Goal: Find specific page/section: Find specific page/section

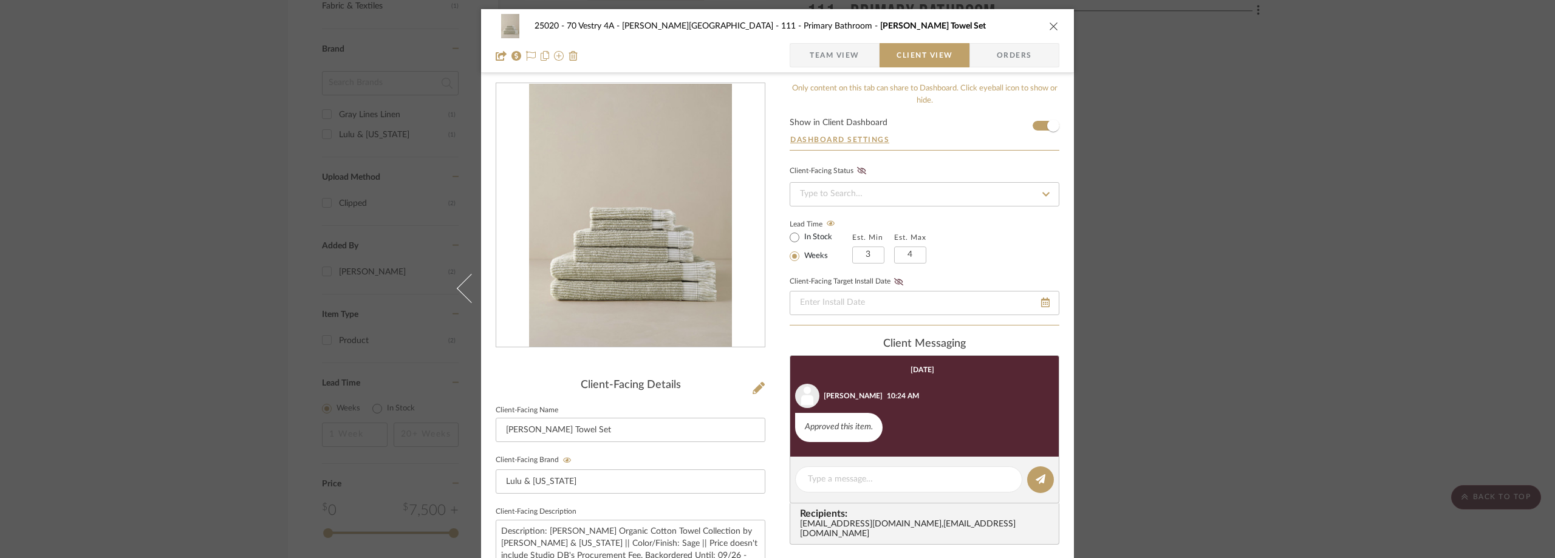
scroll to position [462, 0]
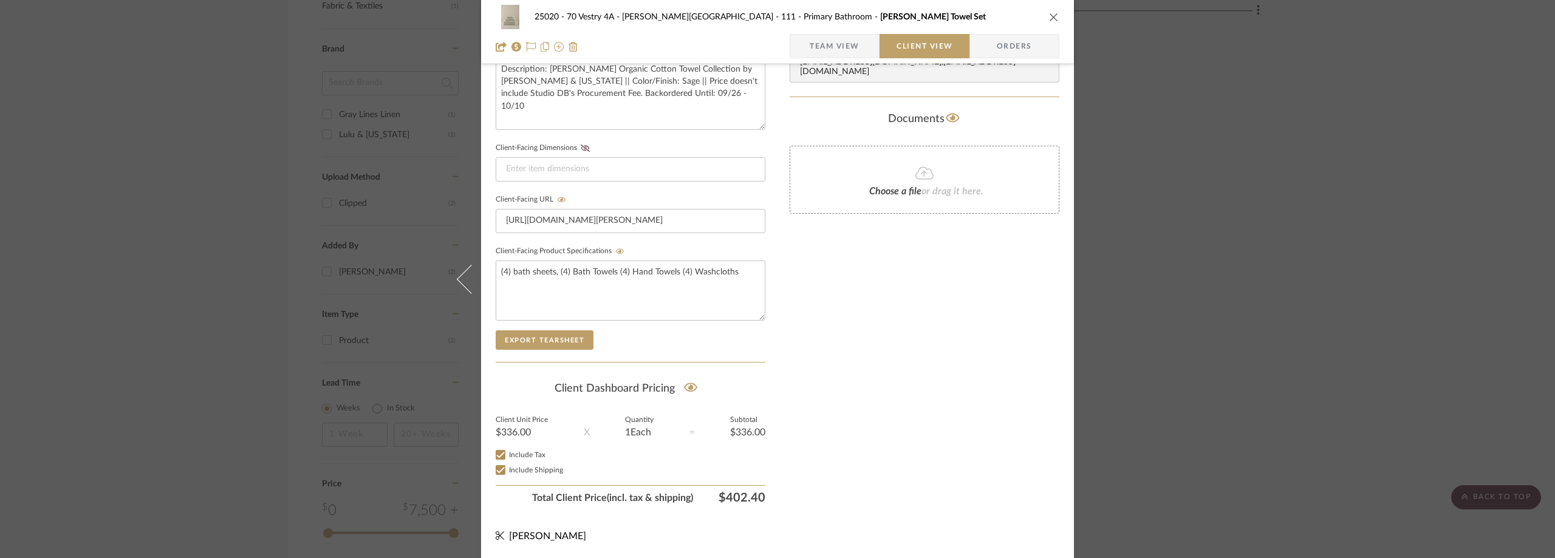
click at [214, 211] on div "25020 - 70 Vestry 4A - [PERSON_NAME] 111 - Primary Bathroom [PERSON_NAME] Towel…" at bounding box center [777, 279] width 1555 height 558
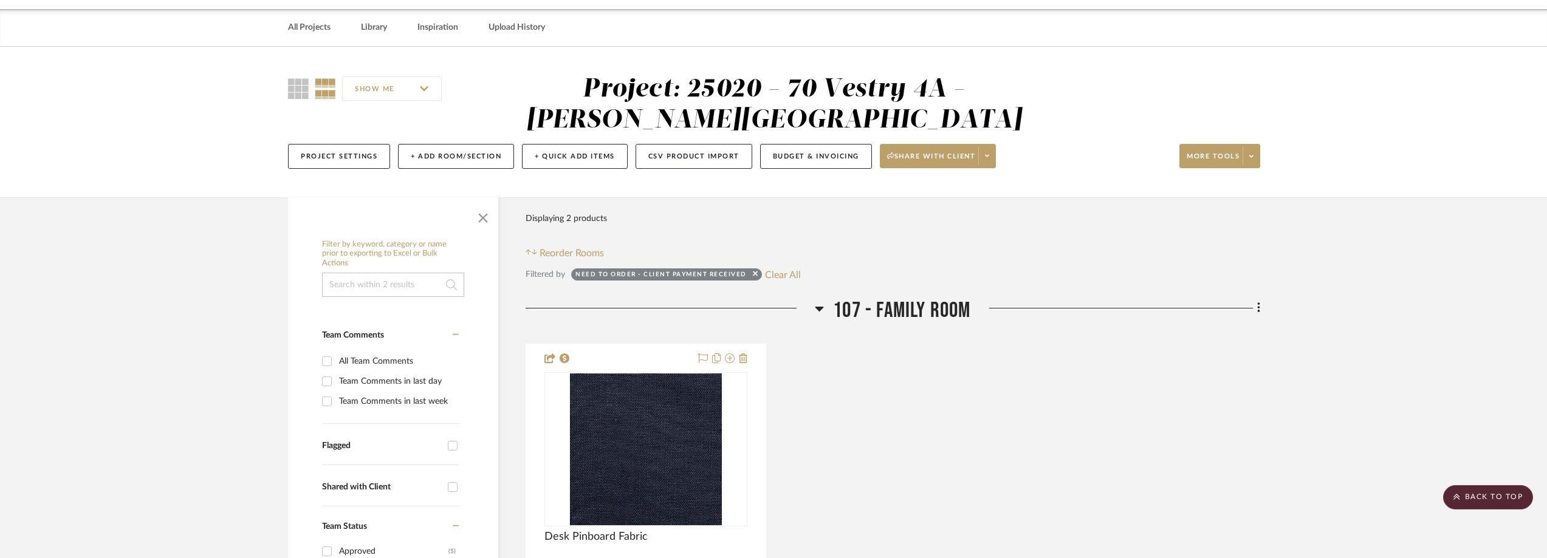
scroll to position [0, 0]
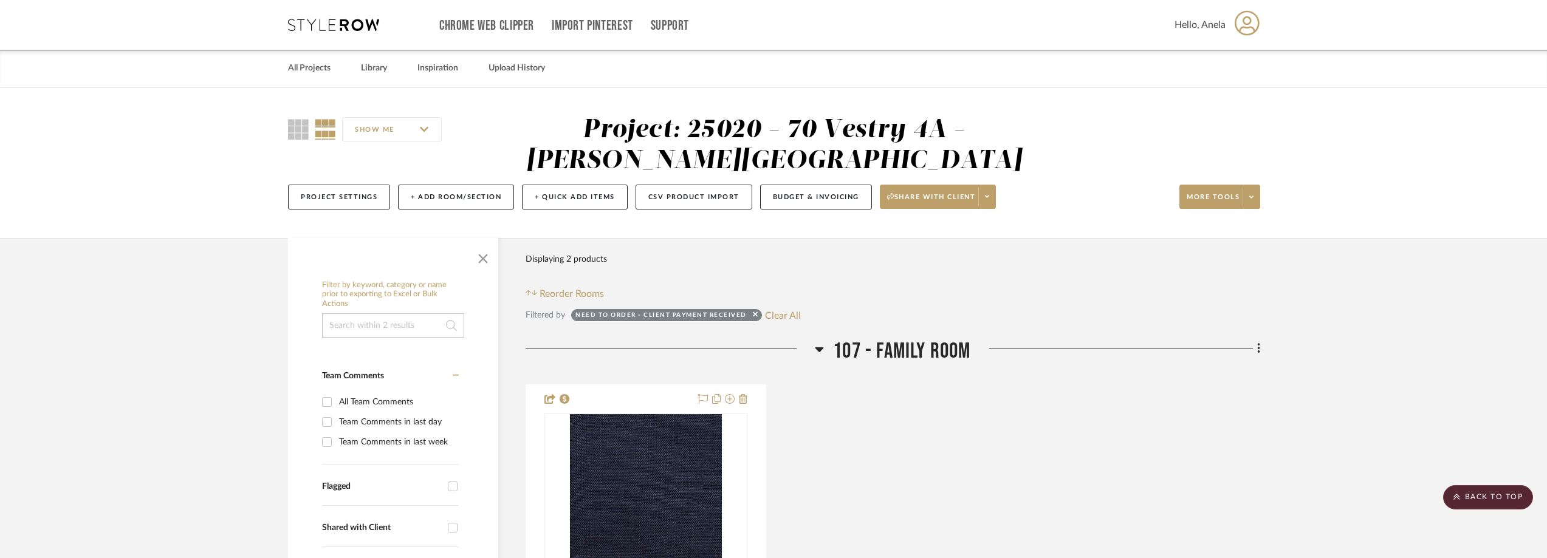
click at [328, 29] on icon at bounding box center [333, 25] width 91 height 12
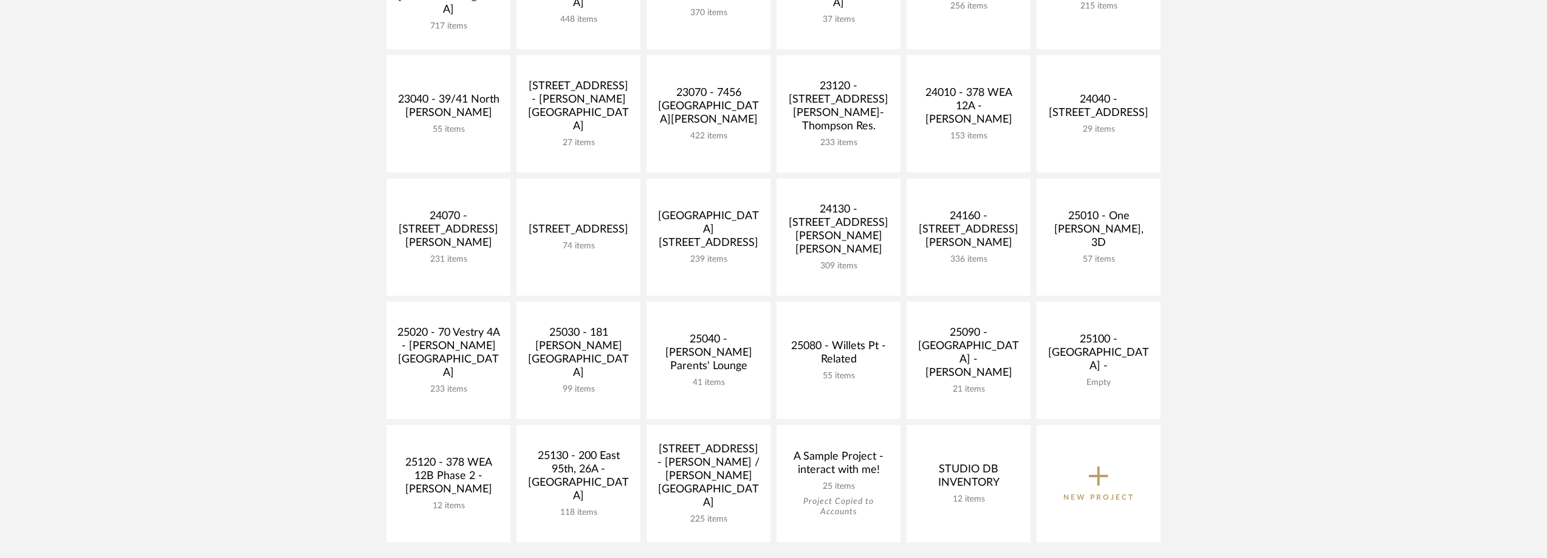
scroll to position [365, 0]
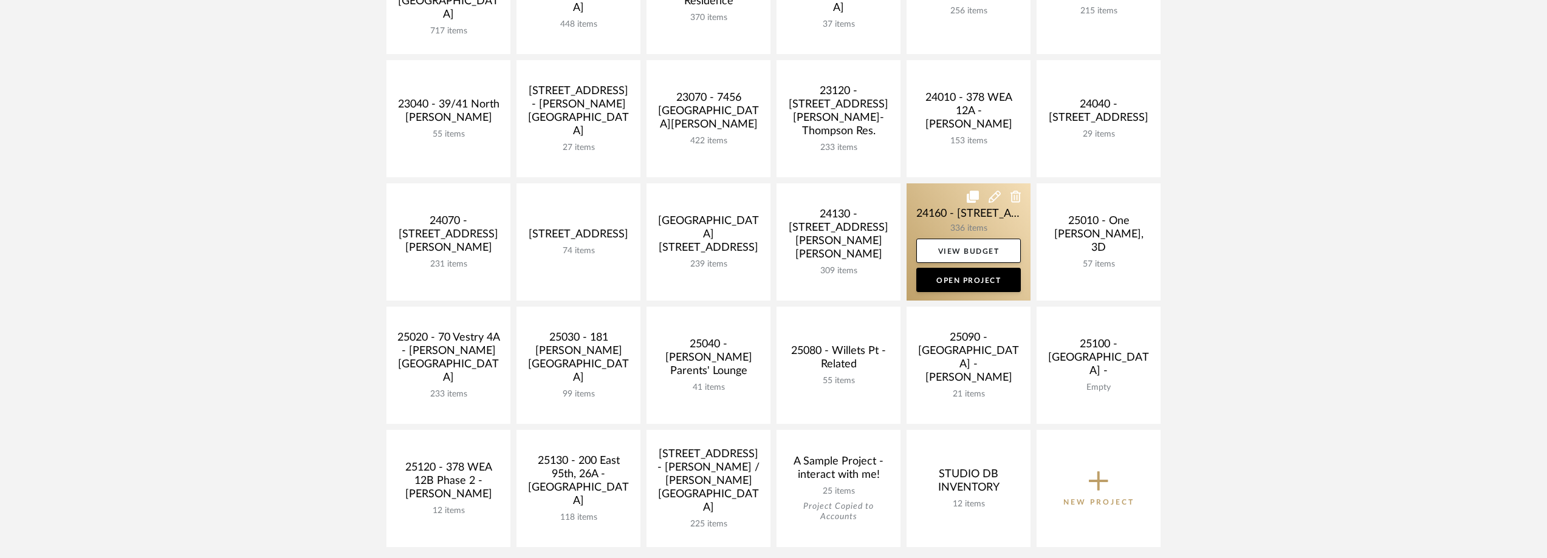
click at [924, 201] on link at bounding box center [969, 241] width 124 height 117
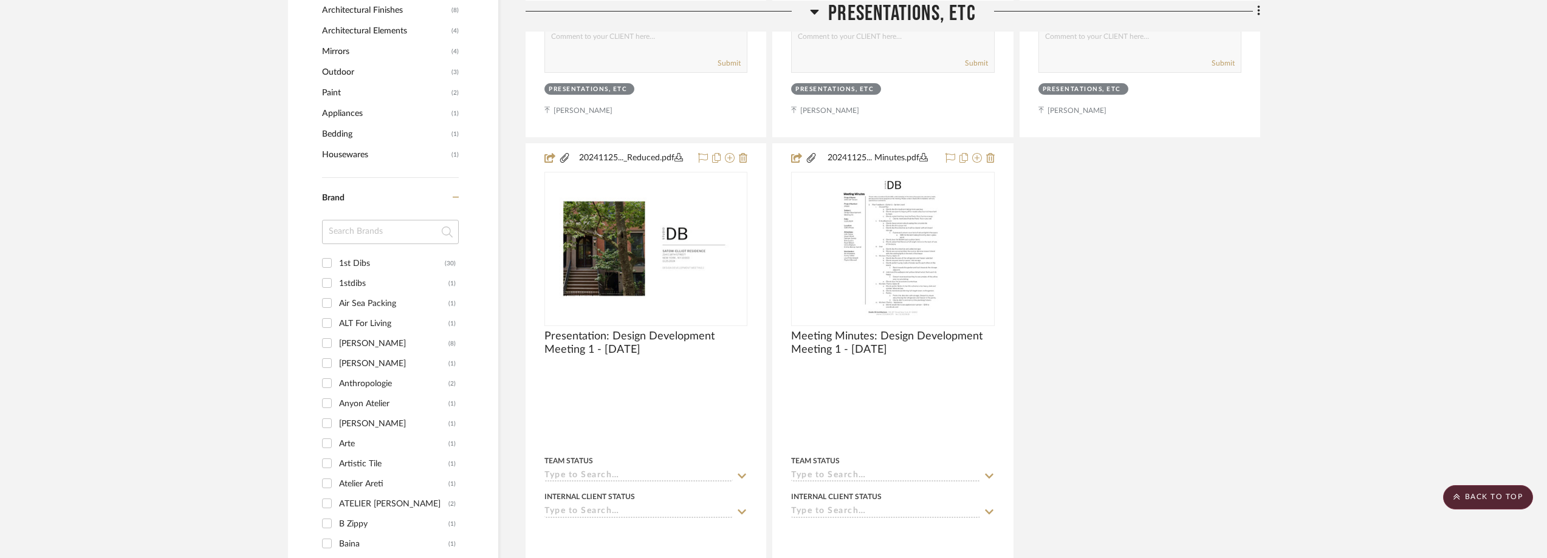
scroll to position [1215, 0]
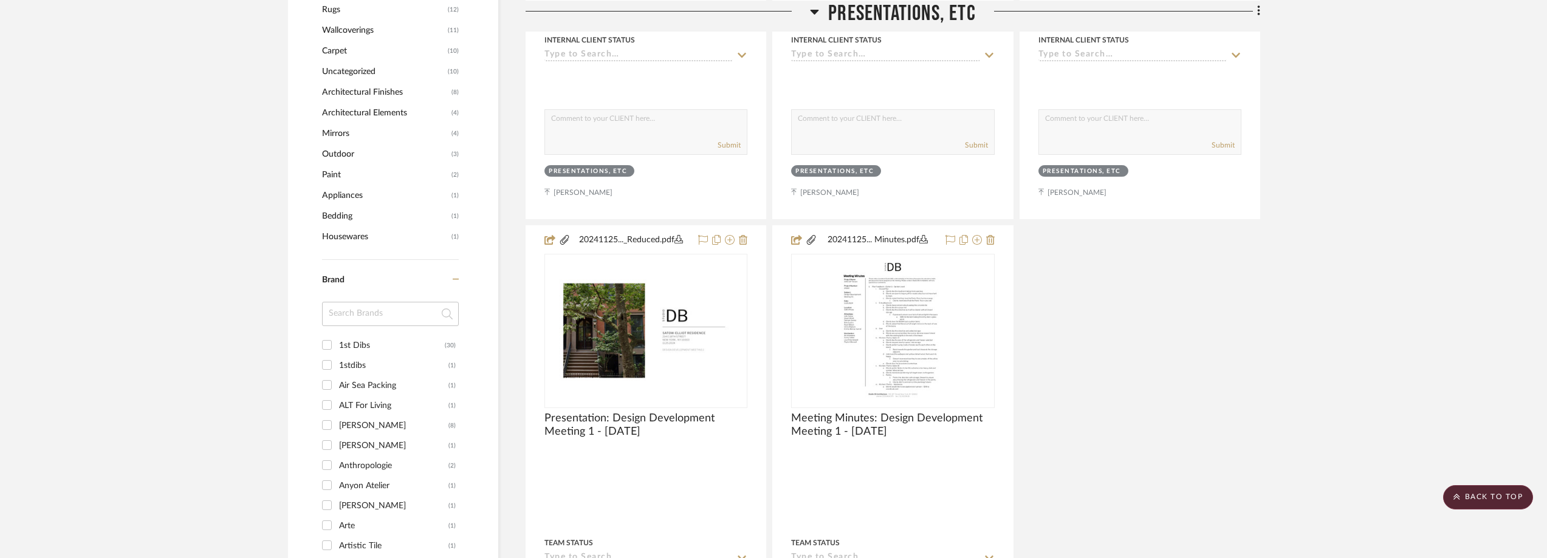
click at [348, 321] on input at bounding box center [390, 314] width 137 height 24
type input "BDDW"
click at [351, 343] on div "BDDW" at bounding box center [393, 345] width 109 height 19
click at [337, 343] on input "BDDW (3)" at bounding box center [326, 344] width 19 height 19
checkbox input "true"
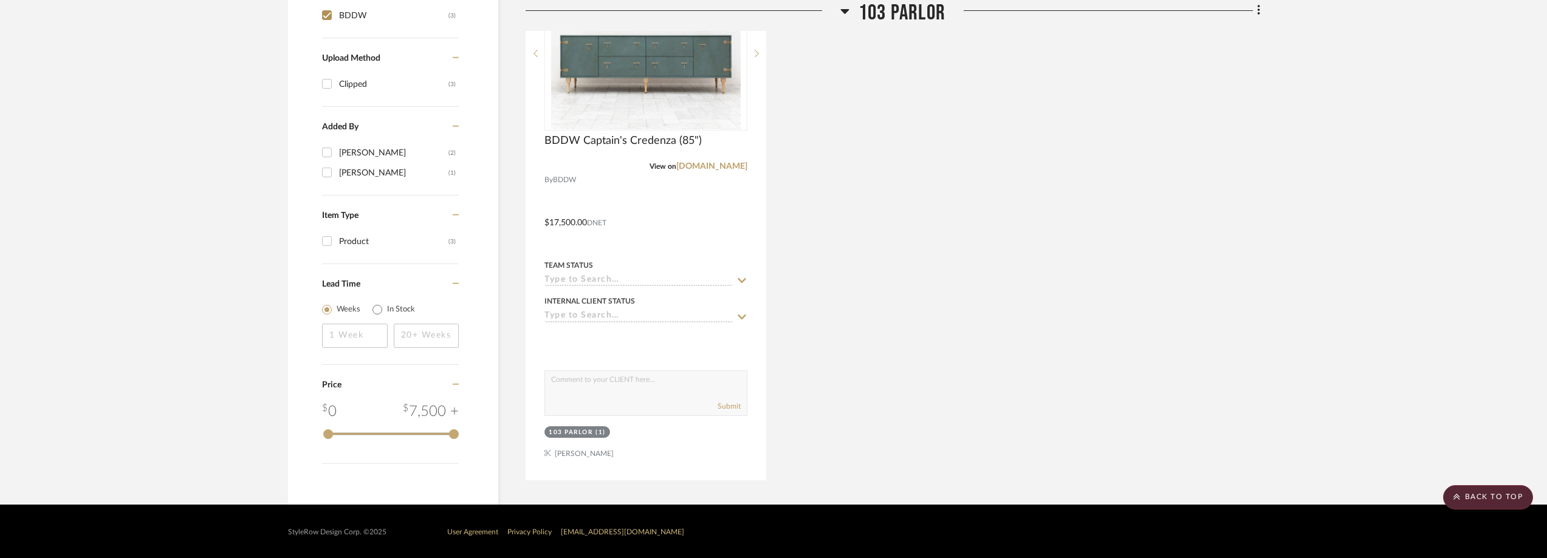
scroll to position [1034, 0]
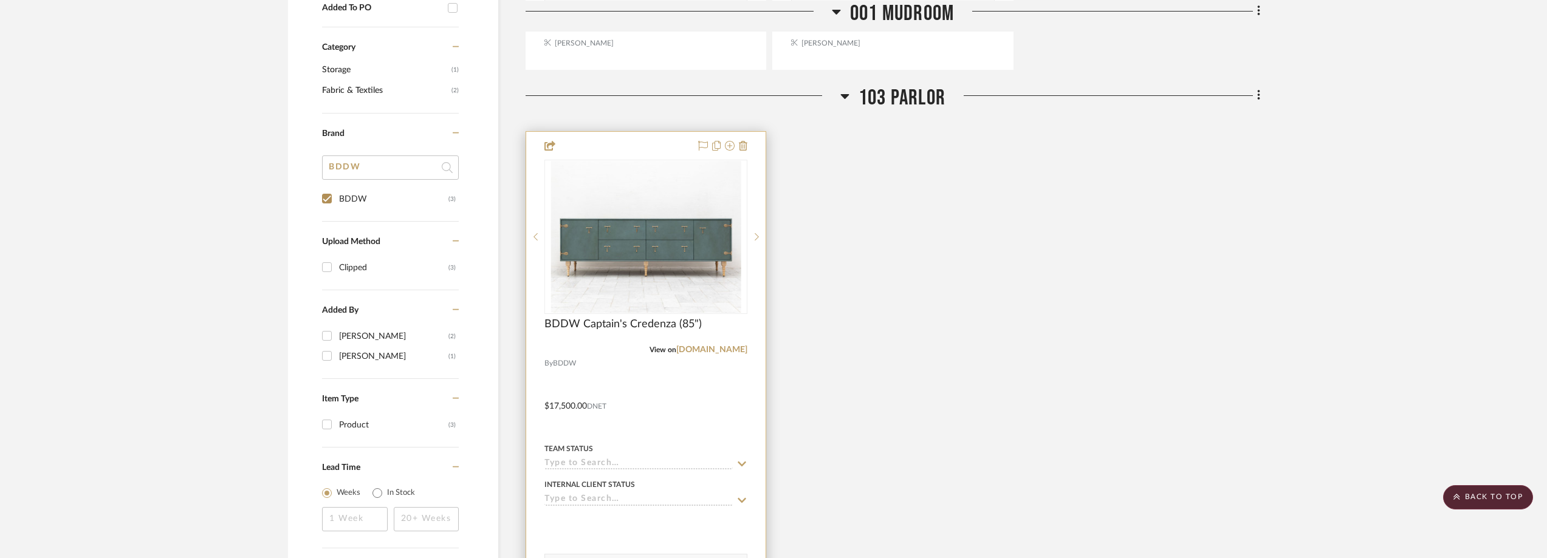
scroll to position [1034, 0]
